Goal: Transaction & Acquisition: Purchase product/service

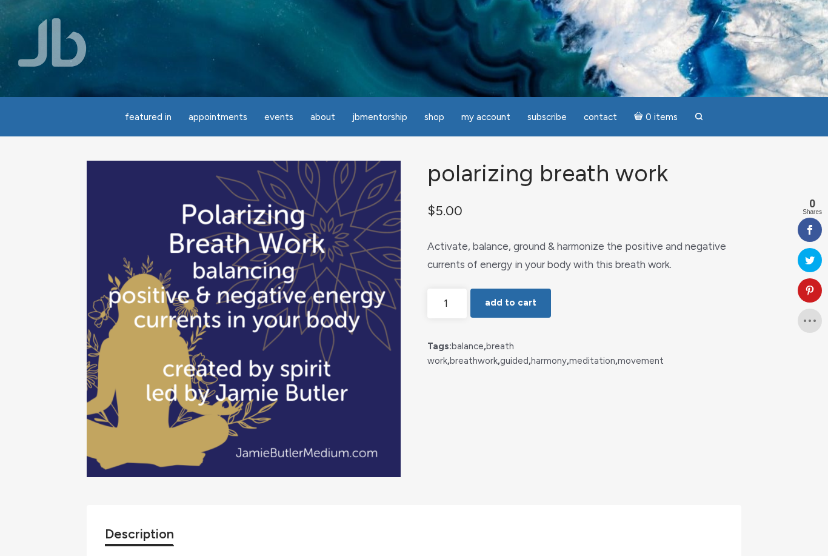
click at [61, 36] on img at bounding box center [52, 42] width 69 height 49
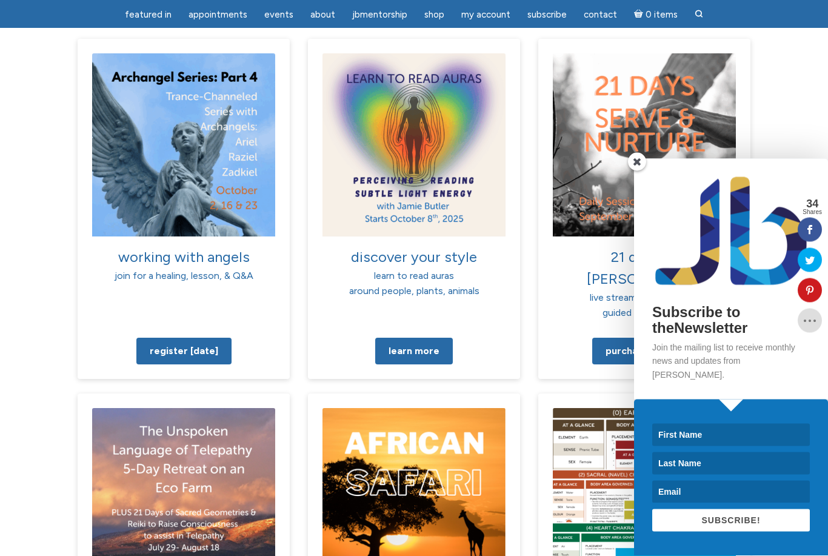
scroll to position [1075, 0]
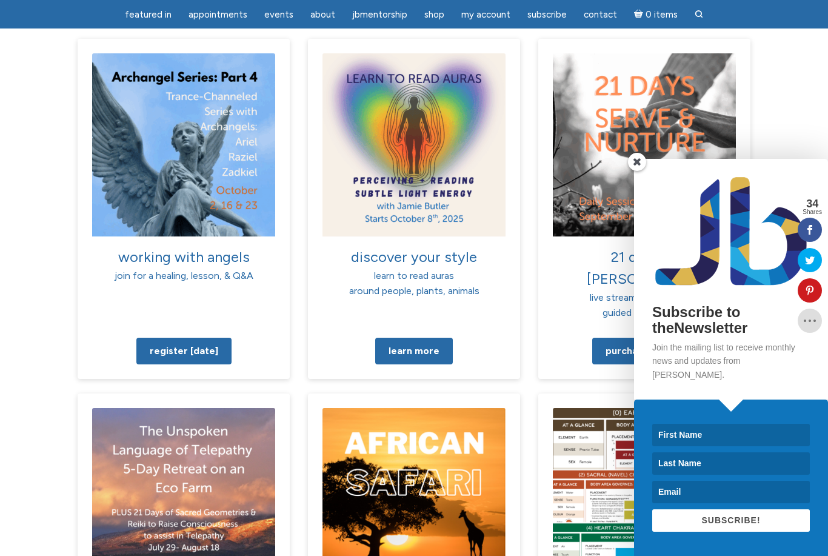
click at [640, 171] on span at bounding box center [637, 162] width 18 height 18
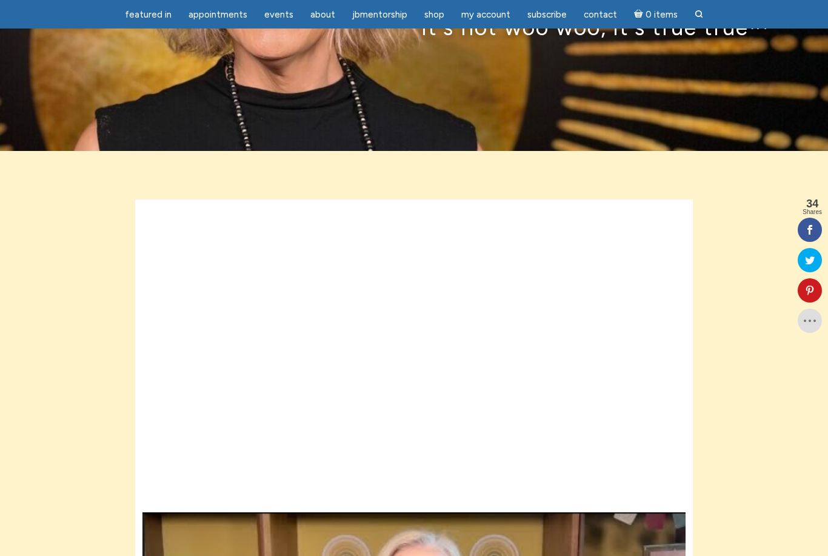
scroll to position [0, 0]
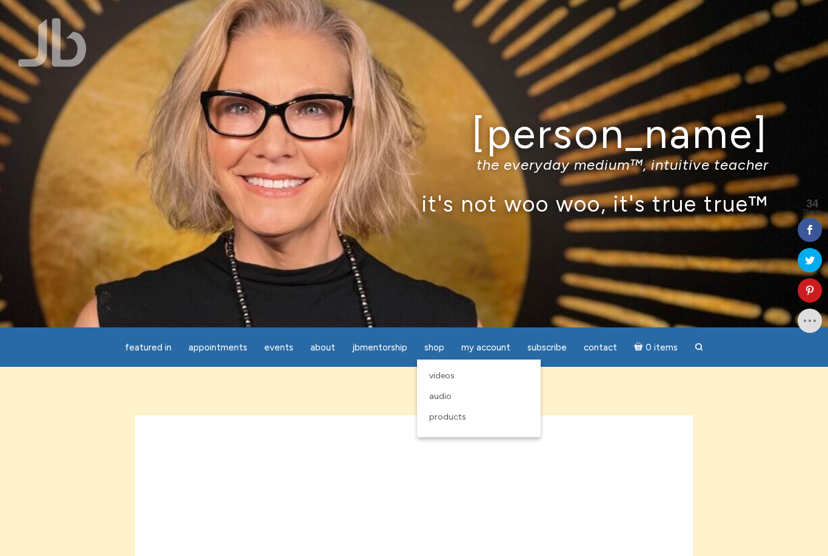
click at [451, 399] on link "Audio" at bounding box center [479, 396] width 112 height 21
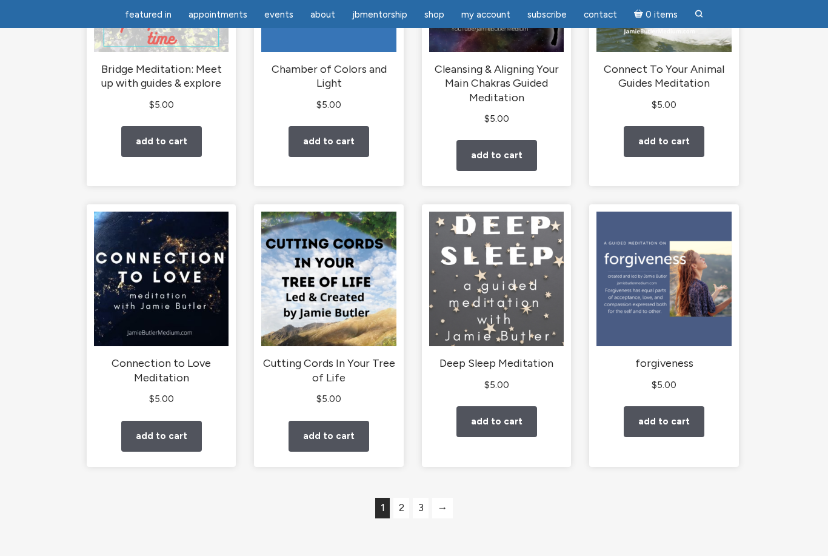
scroll to position [854, 0]
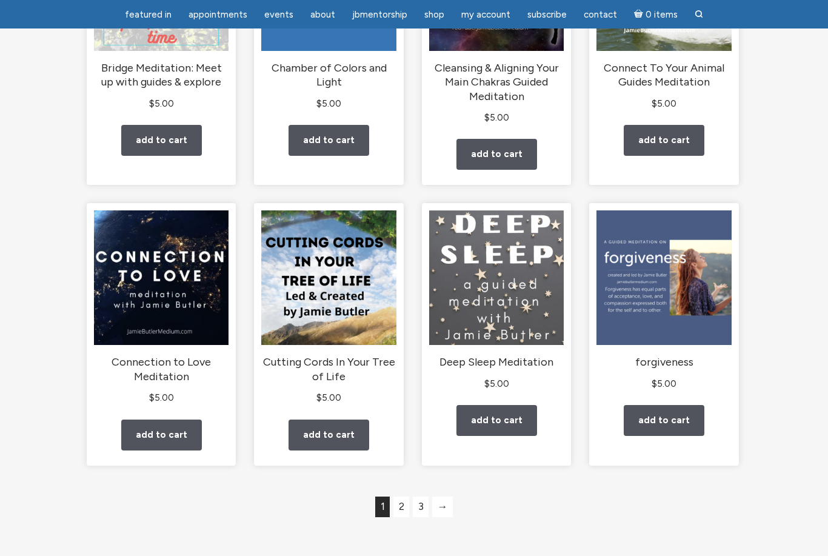
click at [404, 511] on link "2" at bounding box center [402, 507] width 16 height 21
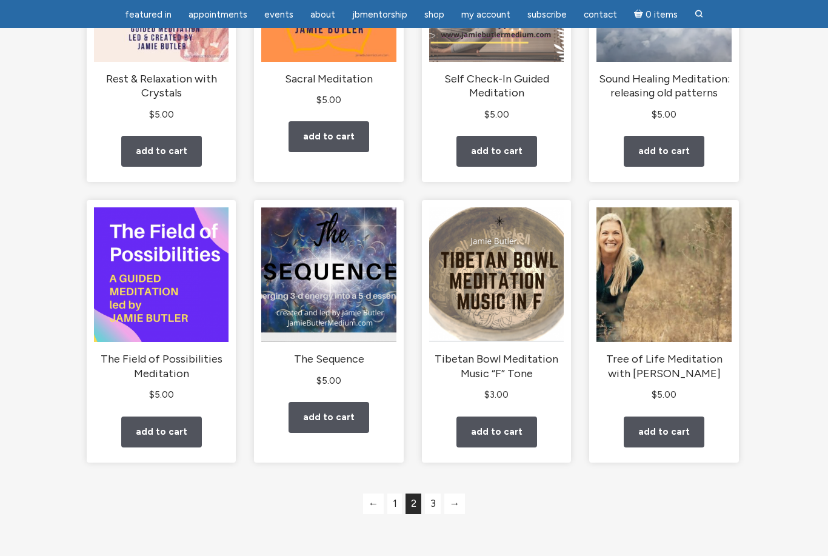
scroll to position [885, 0]
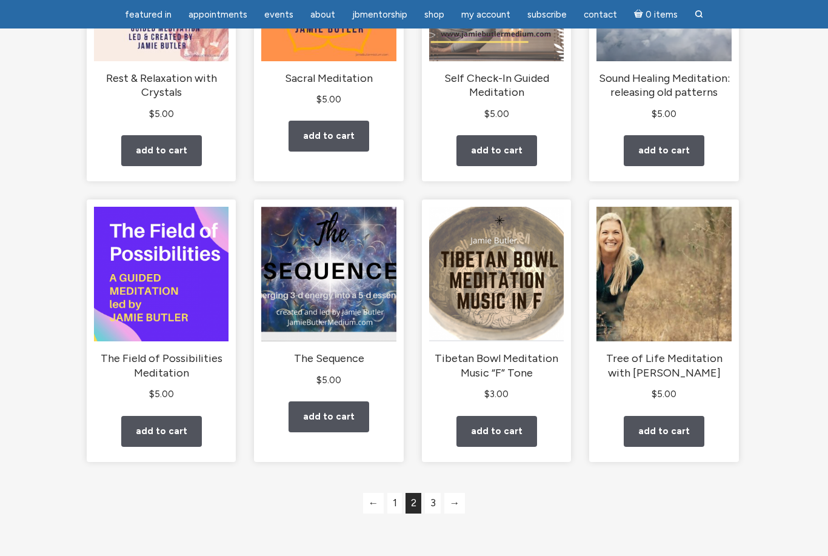
click at [436, 506] on link "3" at bounding box center [433, 503] width 16 height 21
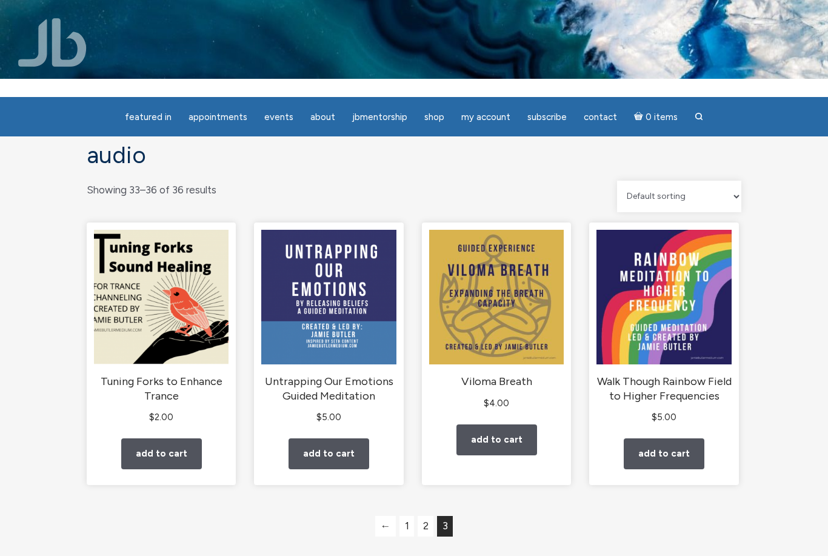
scroll to position [24, 0]
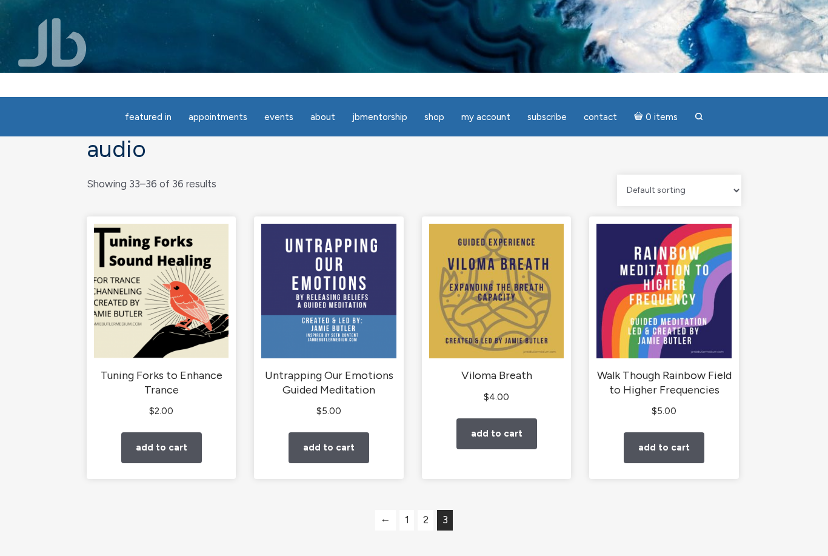
click at [406, 521] on link "1" at bounding box center [407, 520] width 15 height 21
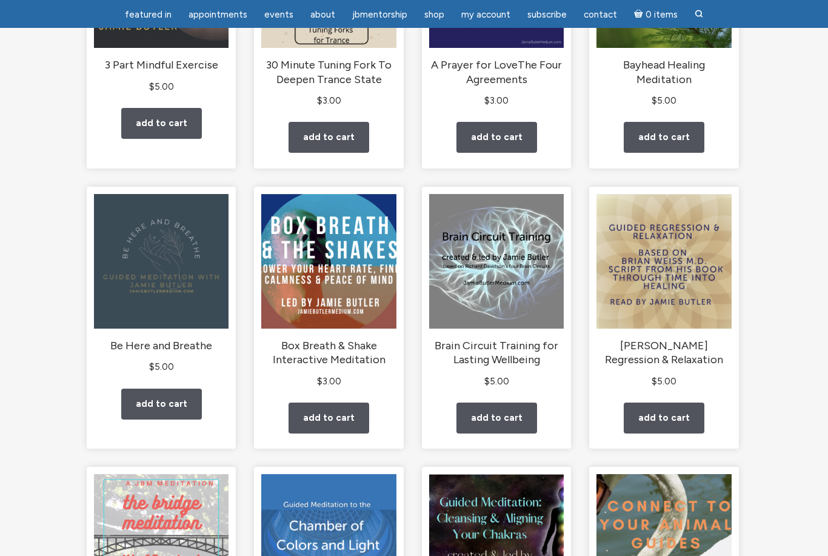
scroll to position [295, 0]
click at [143, 219] on img "main" at bounding box center [161, 261] width 135 height 135
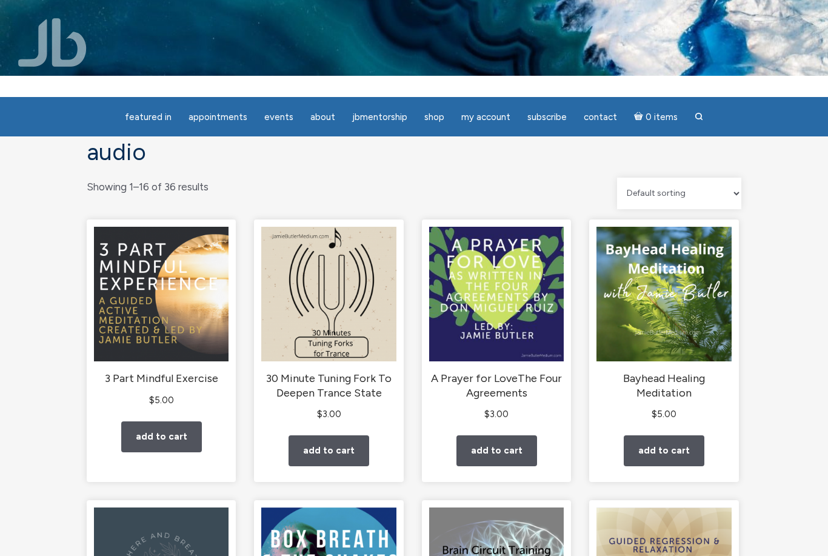
scroll to position [21, 0]
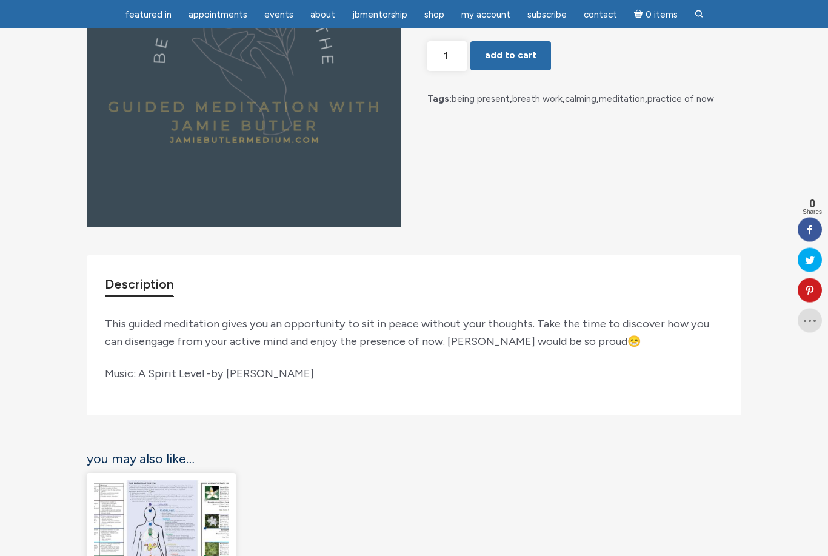
scroll to position [208, 0]
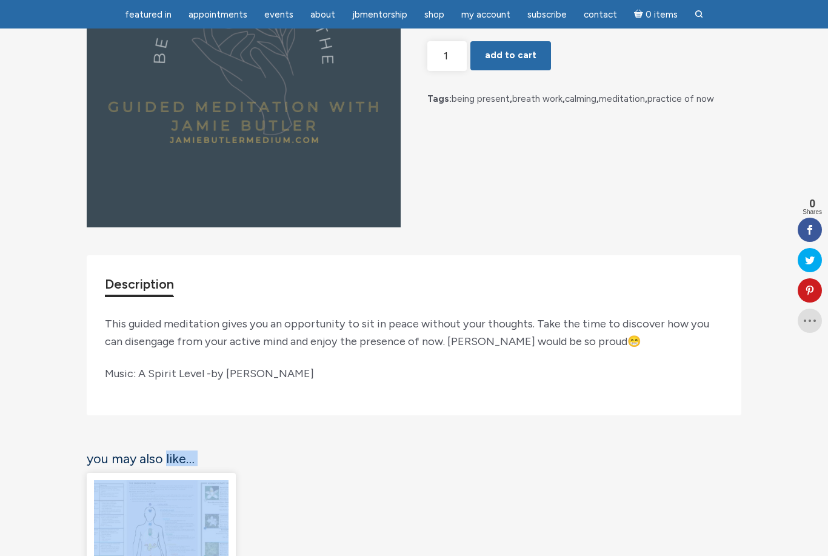
click at [763, 534] on div "Be Here and Breathe $ 5.00 Sit in peace without your thoughts & discover how yo…" at bounding box center [414, 351] width 828 height 925
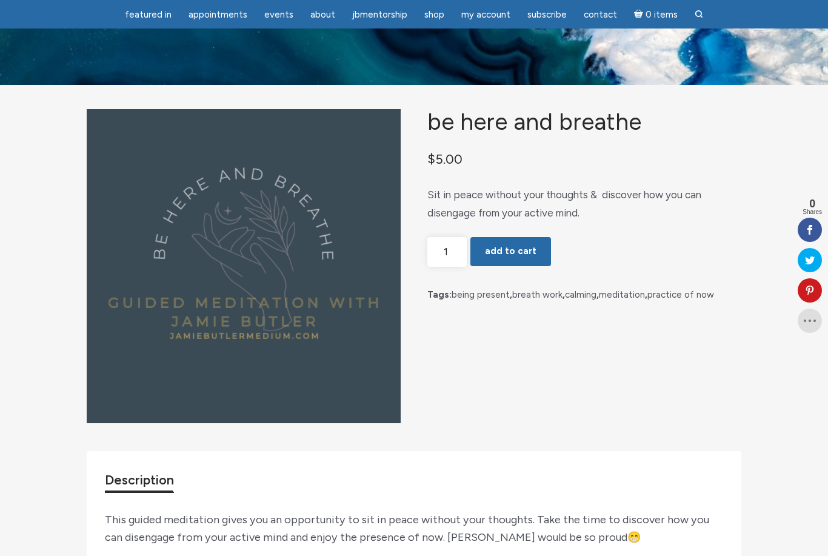
scroll to position [0, 0]
